Goal: Task Accomplishment & Management: Use online tool/utility

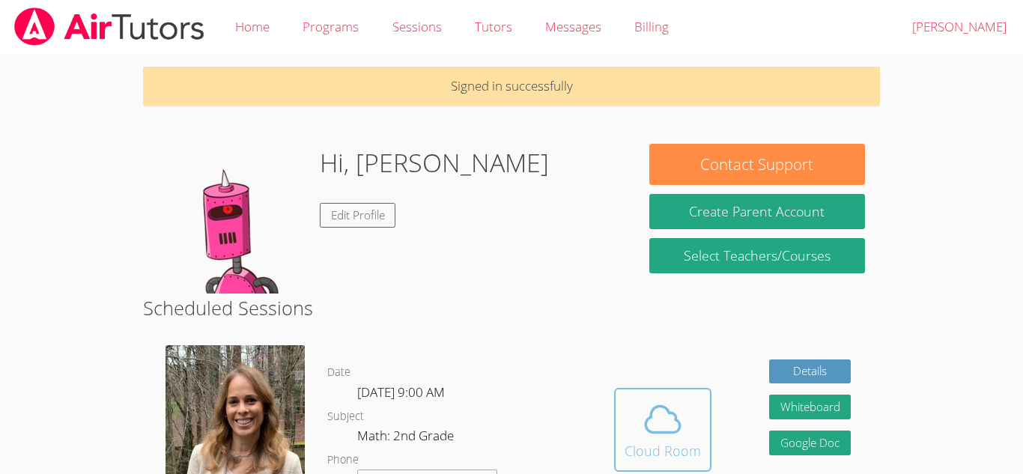
click at [632, 447] on div "Cloud Room" at bounding box center [662, 450] width 76 height 21
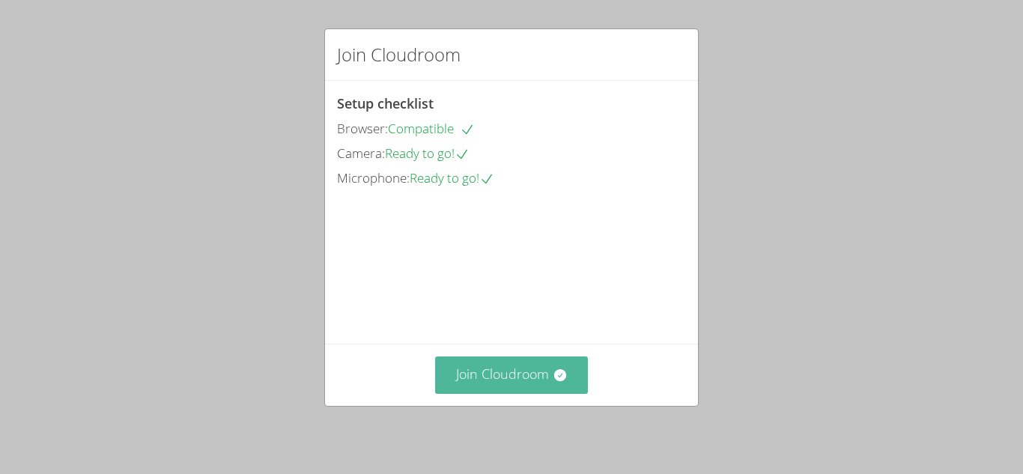
click at [547, 386] on button "Join Cloudroom" at bounding box center [511, 374] width 153 height 37
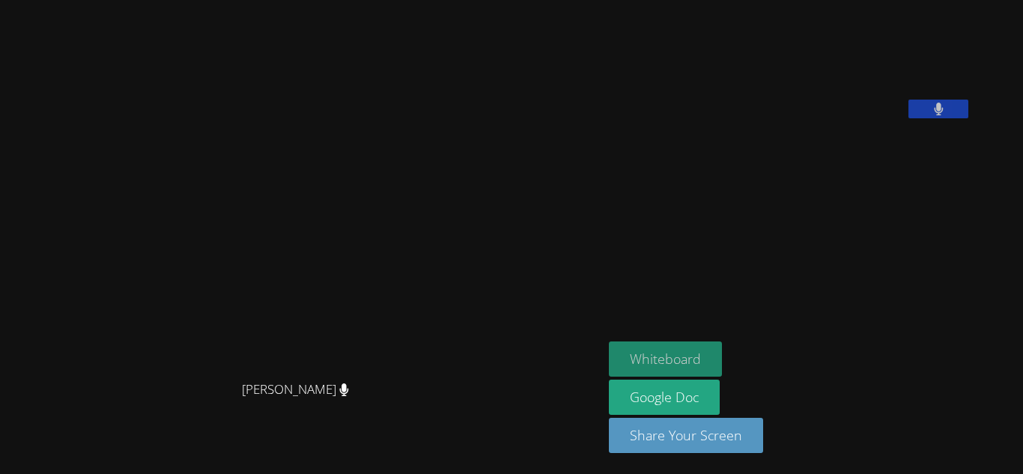
click at [684, 349] on button "Whiteboard" at bounding box center [665, 358] width 113 height 35
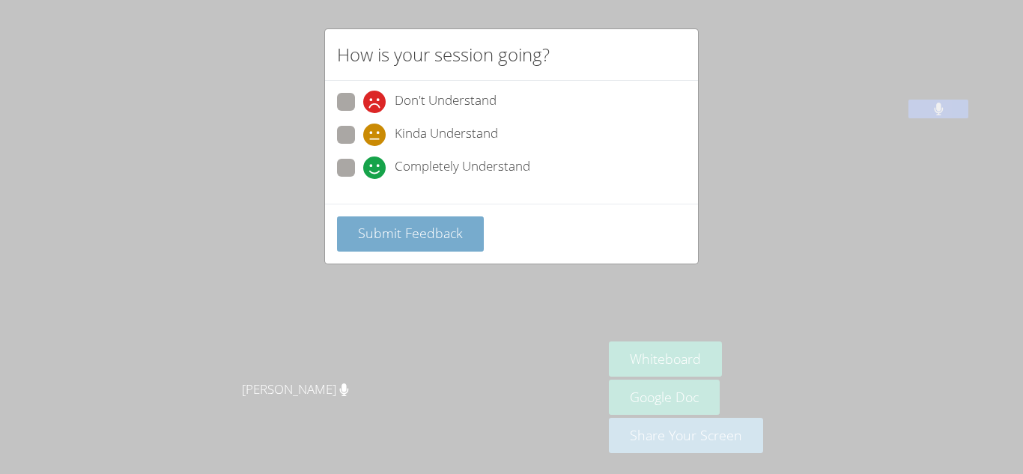
click at [393, 216] on button "Submit Feedback" at bounding box center [410, 233] width 147 height 35
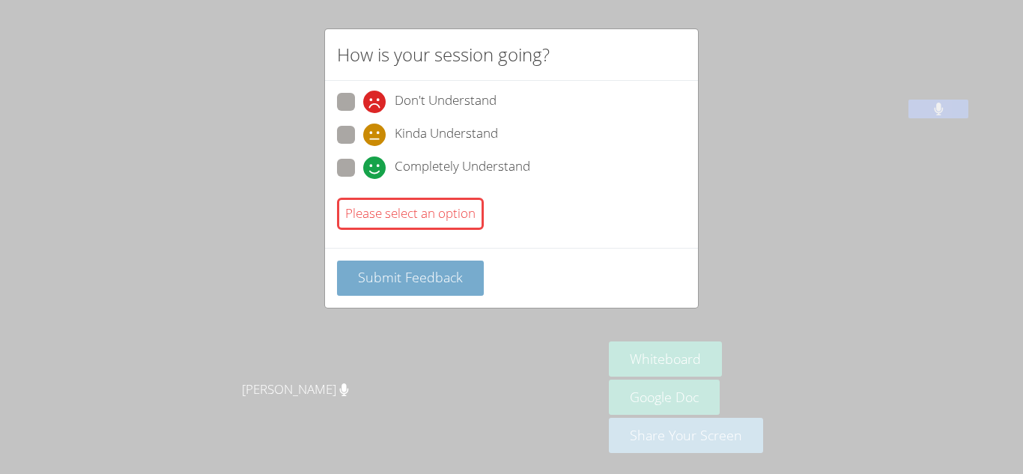
click at [414, 294] on button "Submit Feedback" at bounding box center [410, 278] width 147 height 35
click at [743, 207] on div "How is your session going? Don't Understand Kinda Understand Completely Underst…" at bounding box center [511, 237] width 1023 height 474
click at [449, 168] on span "Completely Understand" at bounding box center [463, 167] width 136 height 22
click at [376, 168] on input "Completely Understand" at bounding box center [369, 165] width 13 height 13
radio input "true"
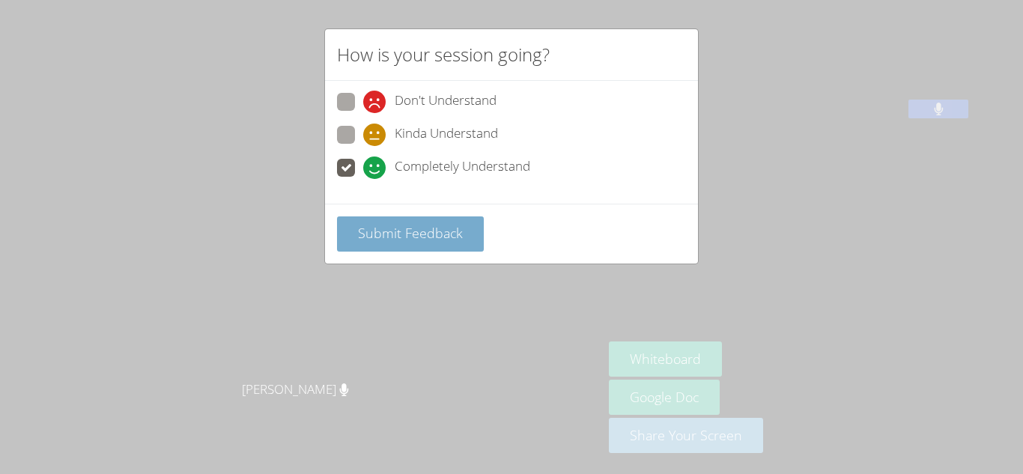
click at [421, 219] on button "Submit Feedback" at bounding box center [410, 233] width 147 height 35
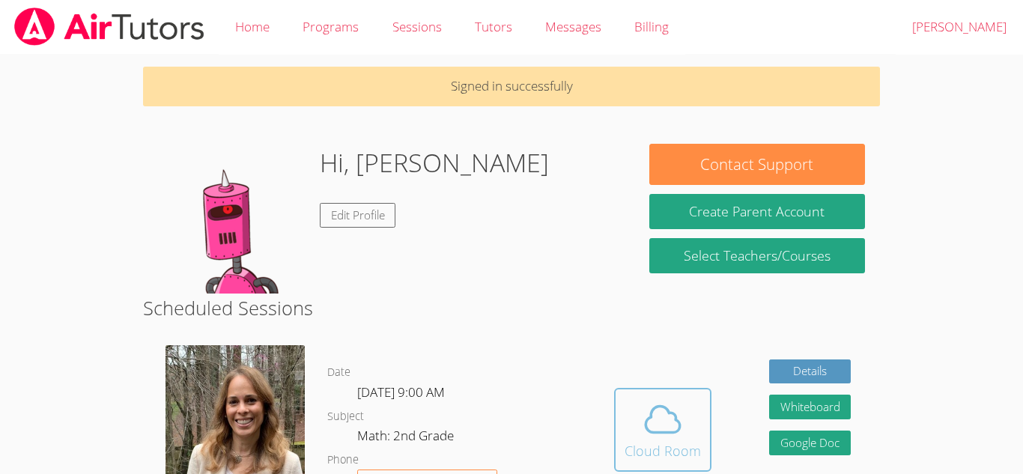
click at [621, 431] on button "Cloud Room" at bounding box center [662, 430] width 97 height 84
